Goal: Information Seeking & Learning: Find specific page/section

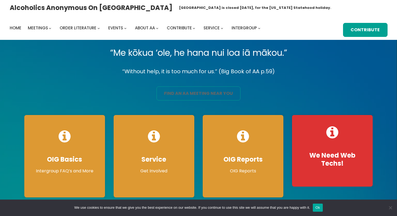
click at [211, 94] on link "find an aa meeting near you" at bounding box center [198, 94] width 84 height 14
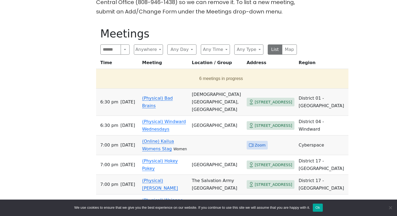
scroll to position [164, 0]
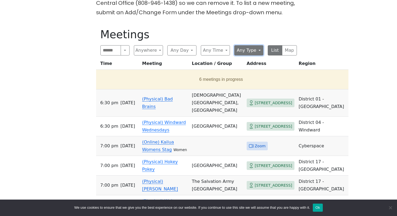
click at [253, 51] on button "Any Type" at bounding box center [248, 50] width 29 height 10
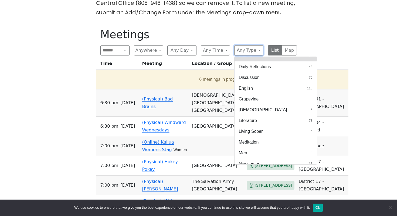
scroll to position [227, 0]
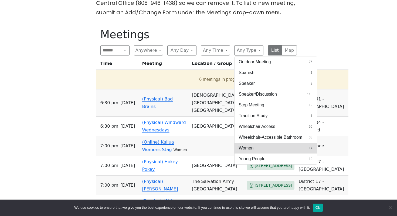
click at [255, 149] on button "Women 14" at bounding box center [275, 148] width 82 height 11
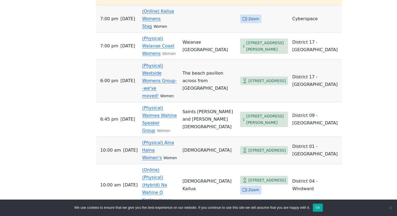
scroll to position [248, 0]
